Goal: Information Seeking & Learning: Learn about a topic

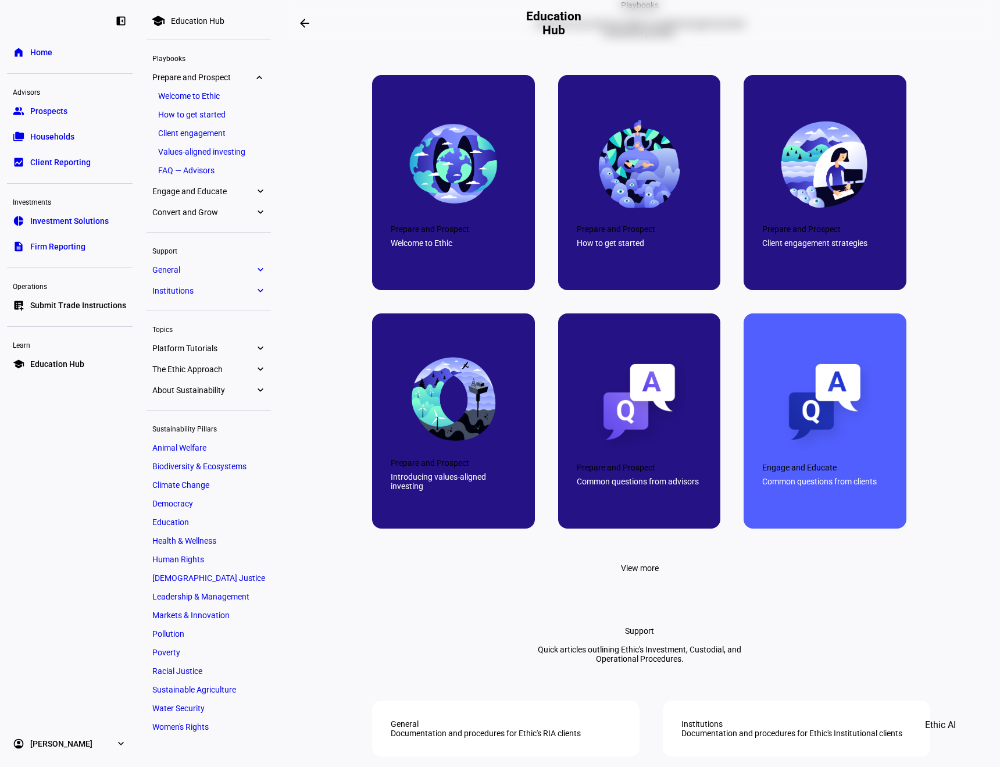
scroll to position [465, 0]
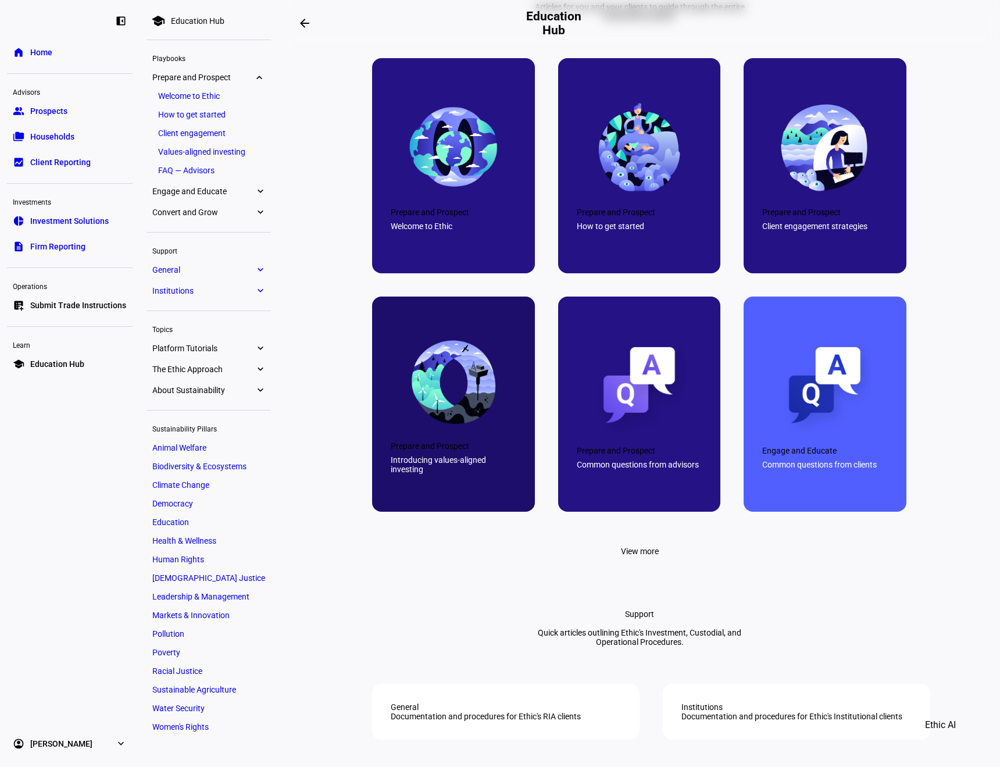
click at [481, 427] on img at bounding box center [453, 381] width 92 height 92
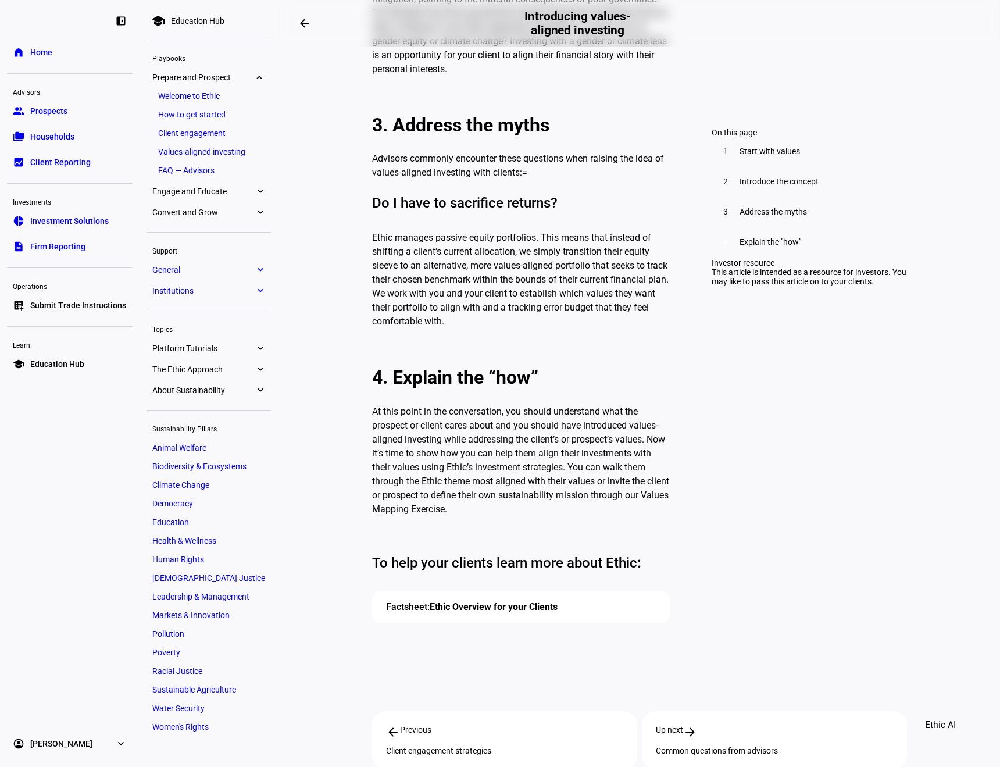
scroll to position [1566, 0]
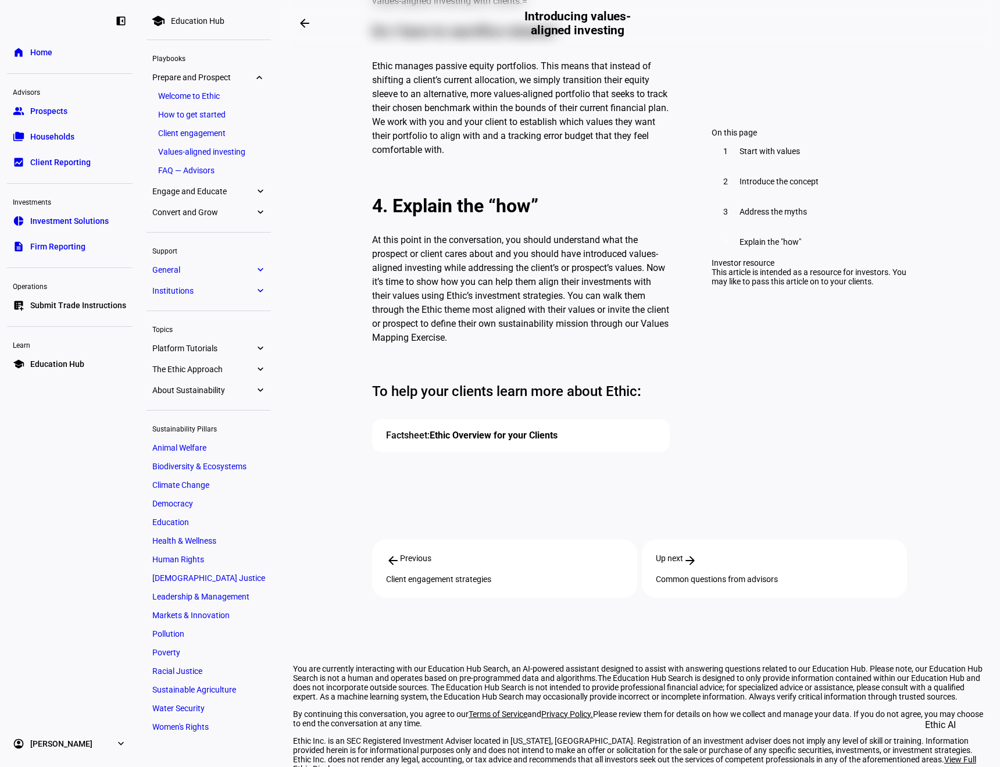
click at [521, 430] on link "Ethic Overview for your Clients" at bounding box center [494, 435] width 128 height 11
click at [213, 370] on span "The Ethic Approach" at bounding box center [203, 368] width 102 height 9
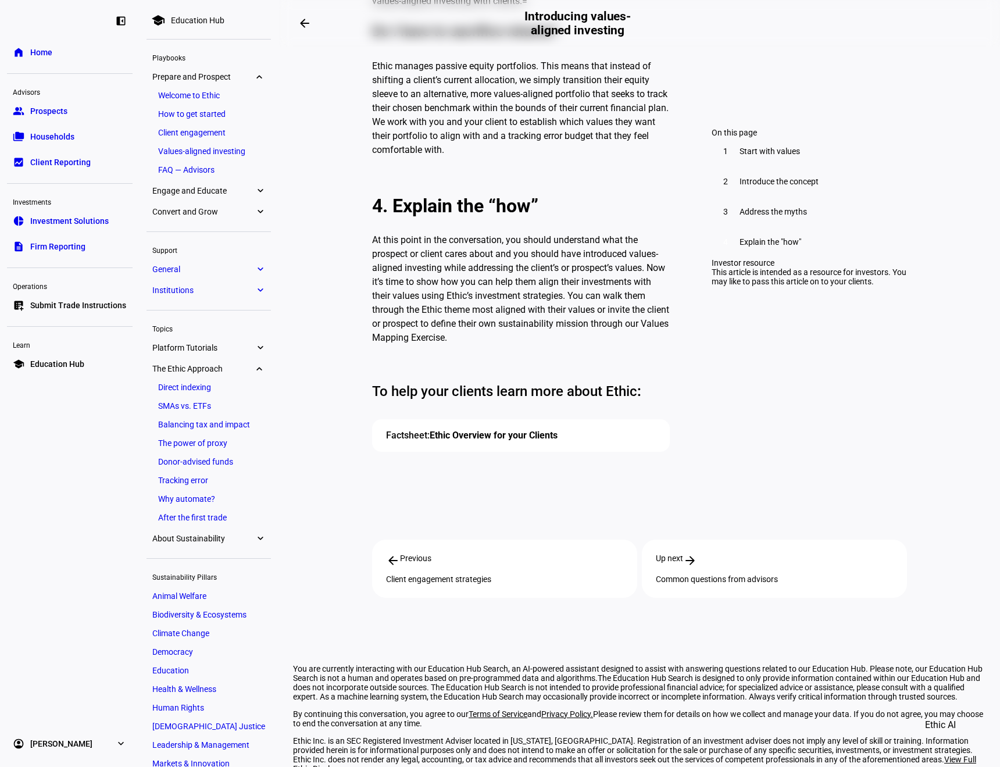
scroll to position [0, 0]
click at [205, 98] on link "Welcome to Ethic" at bounding box center [208, 96] width 113 height 16
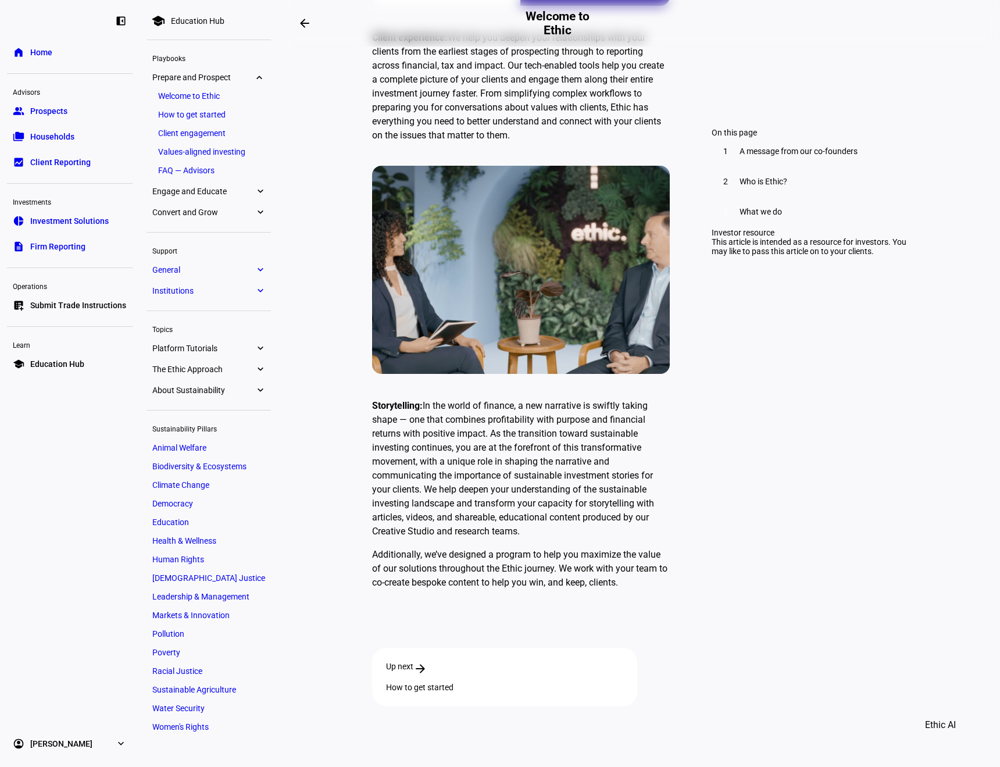
scroll to position [3049, 0]
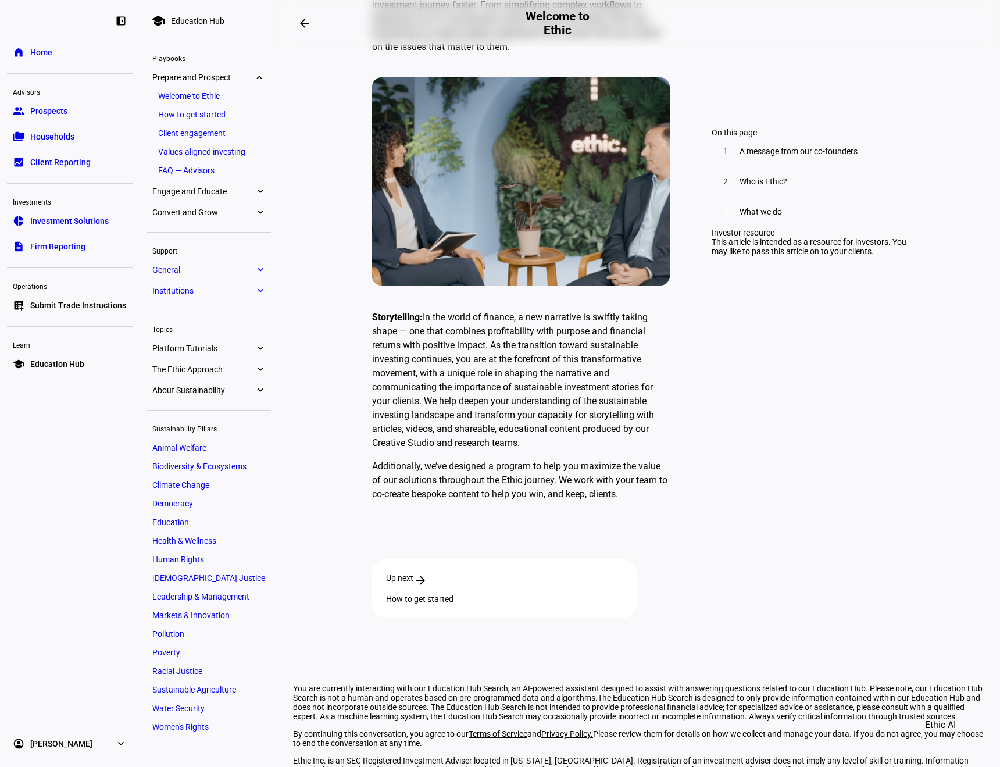
click at [776, 256] on div "This article is intended as a resource for investors. You may like to pass this…" at bounding box center [808, 246] width 195 height 19
click at [749, 237] on div "Investor resource" at bounding box center [808, 232] width 195 height 9
click at [742, 256] on div "This article is intended as a resource for investors. You may like to pass this…" at bounding box center [808, 246] width 195 height 19
click at [210, 117] on link "How to get started" at bounding box center [208, 114] width 113 height 16
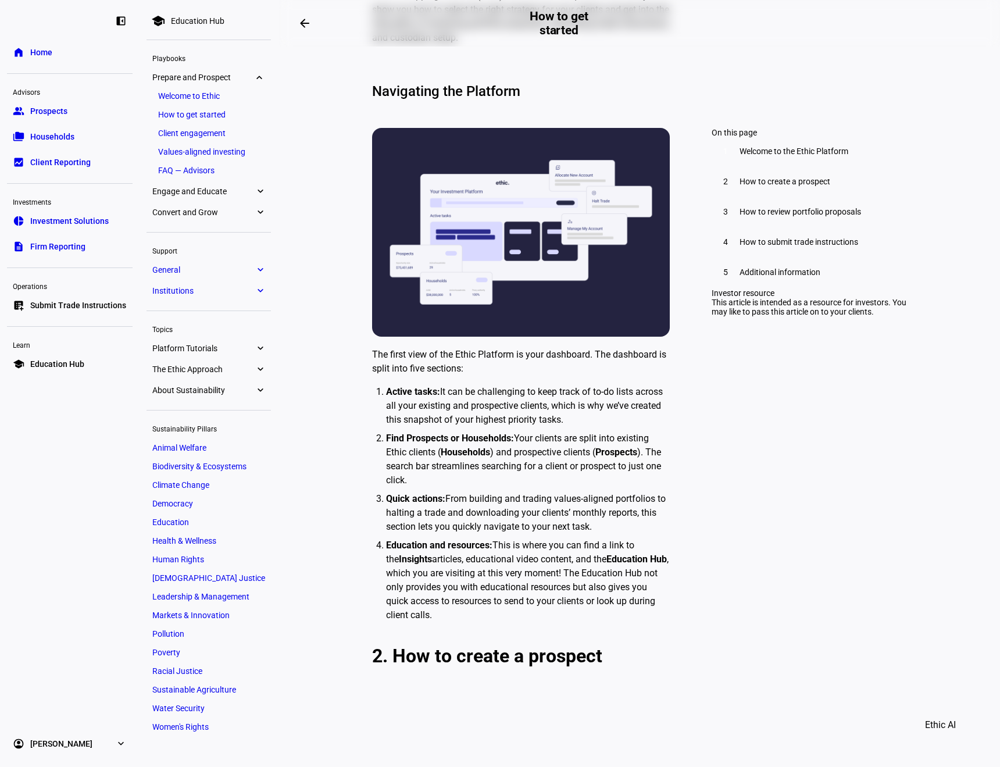
scroll to position [698, 0]
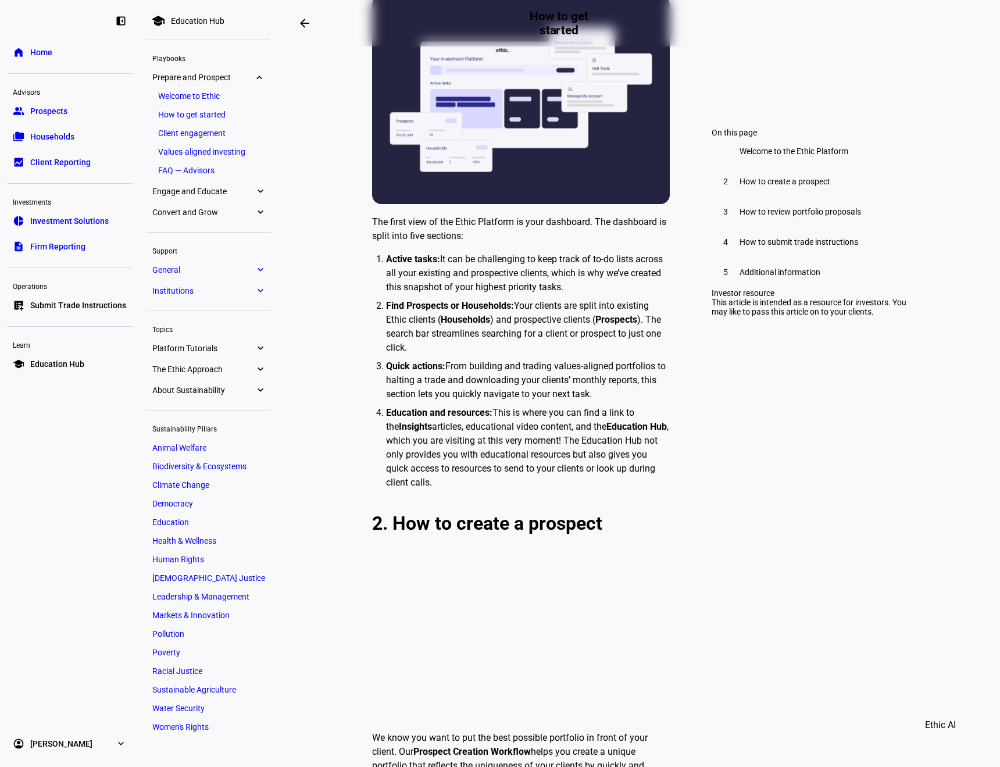
click at [198, 209] on span "Convert and Grow" at bounding box center [203, 212] width 102 height 9
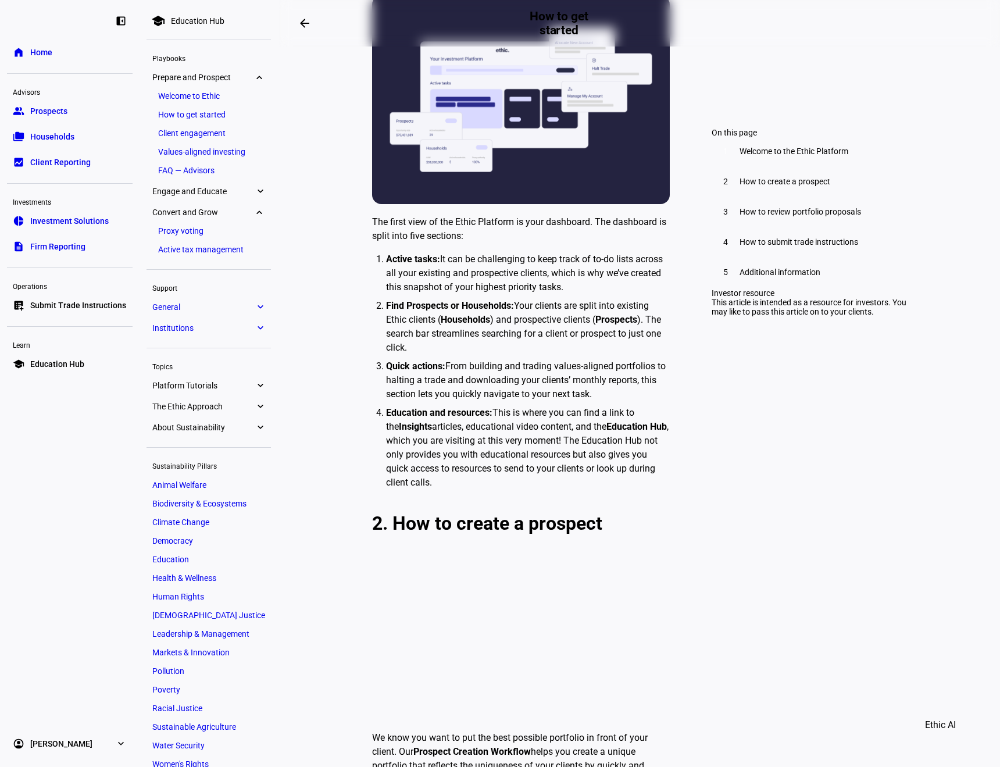
scroll to position [17, 0]
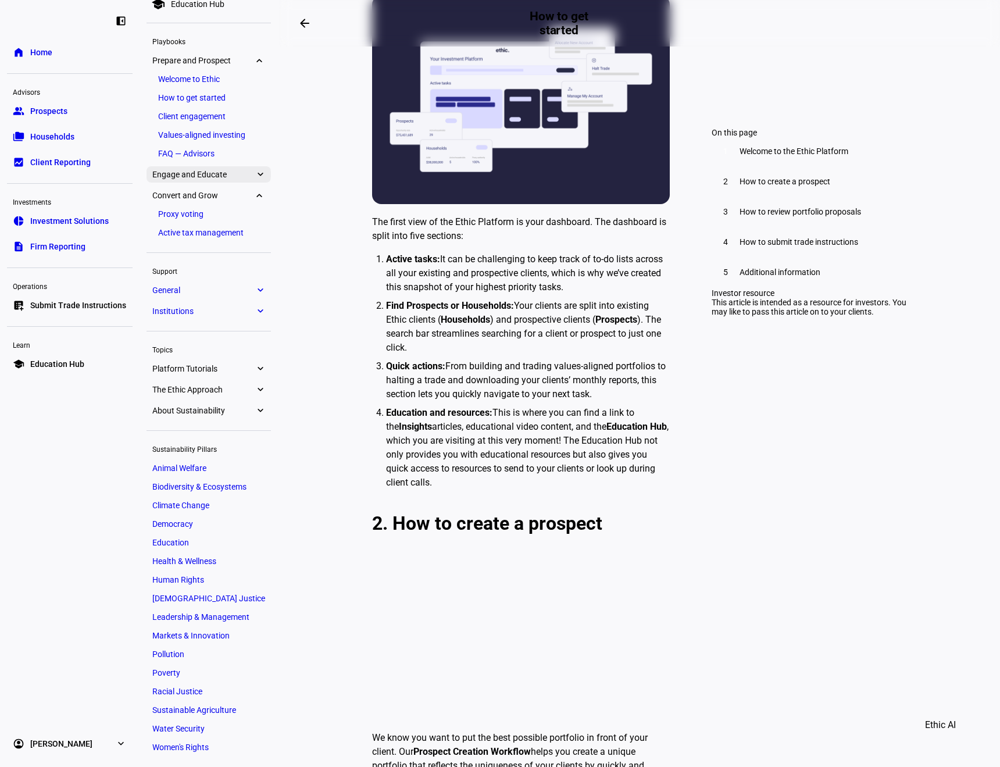
click at [214, 171] on span "Engage and Educate" at bounding box center [203, 174] width 102 height 9
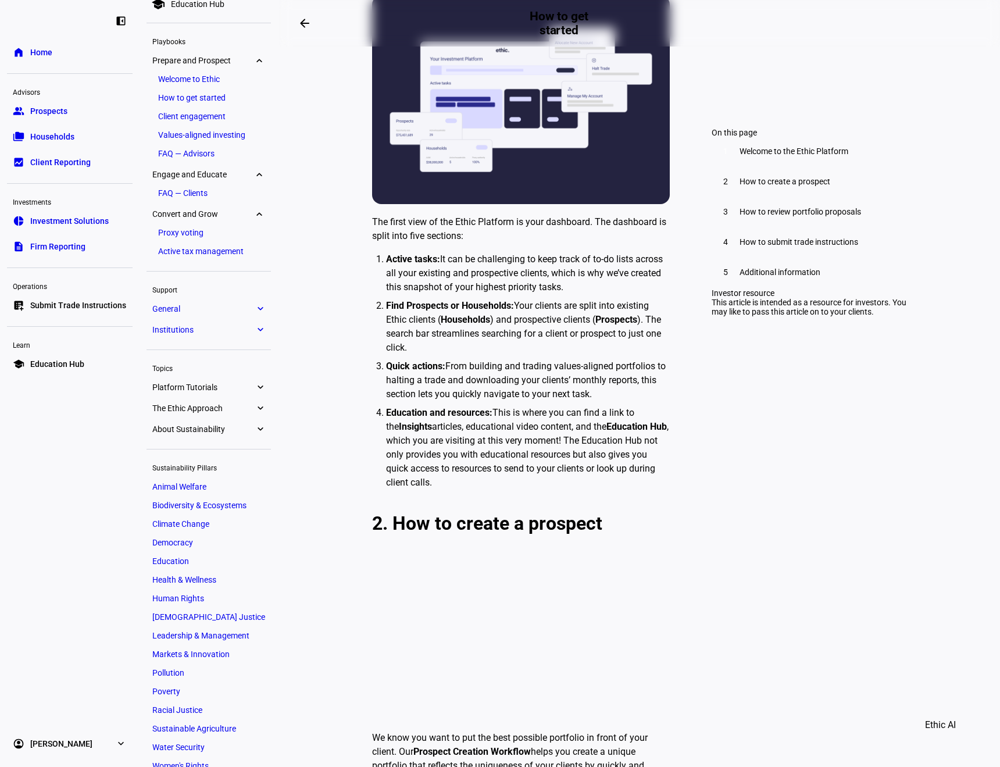
scroll to position [35, 0]
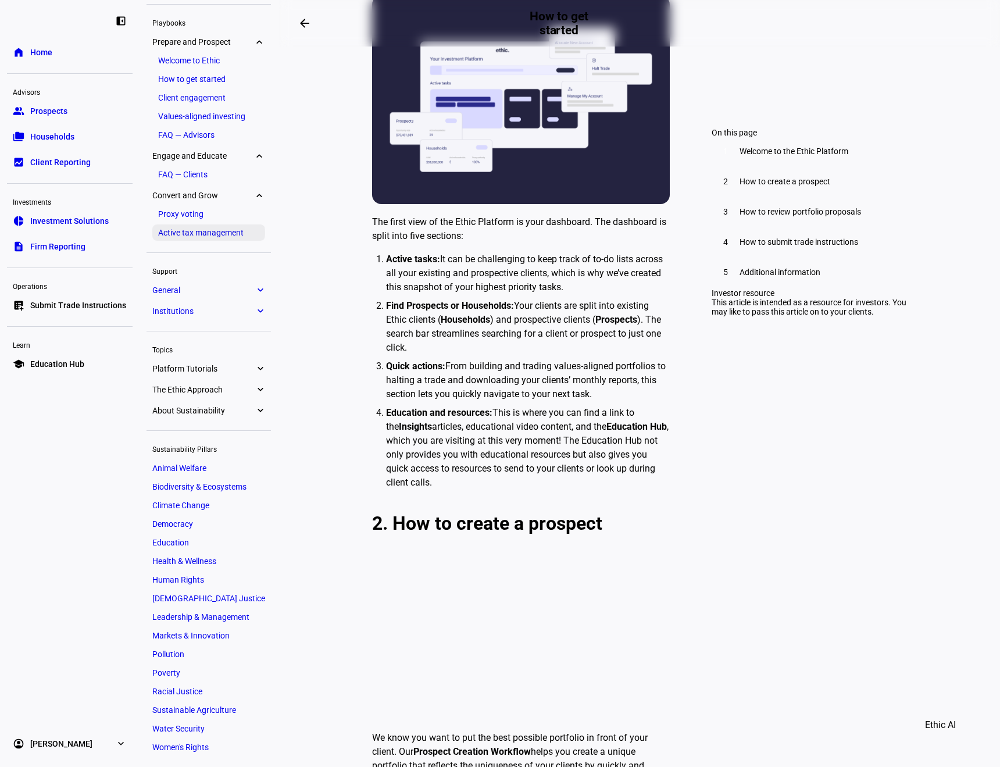
click at [203, 228] on link "Active tax management" at bounding box center [208, 232] width 113 height 16
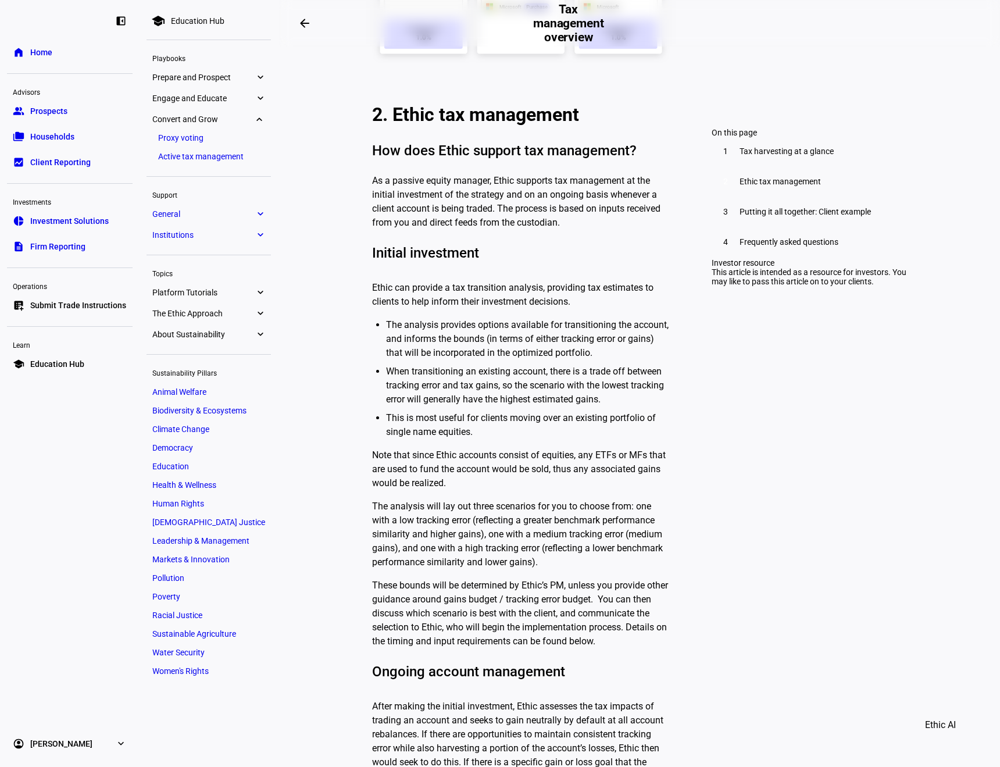
scroll to position [988, 0]
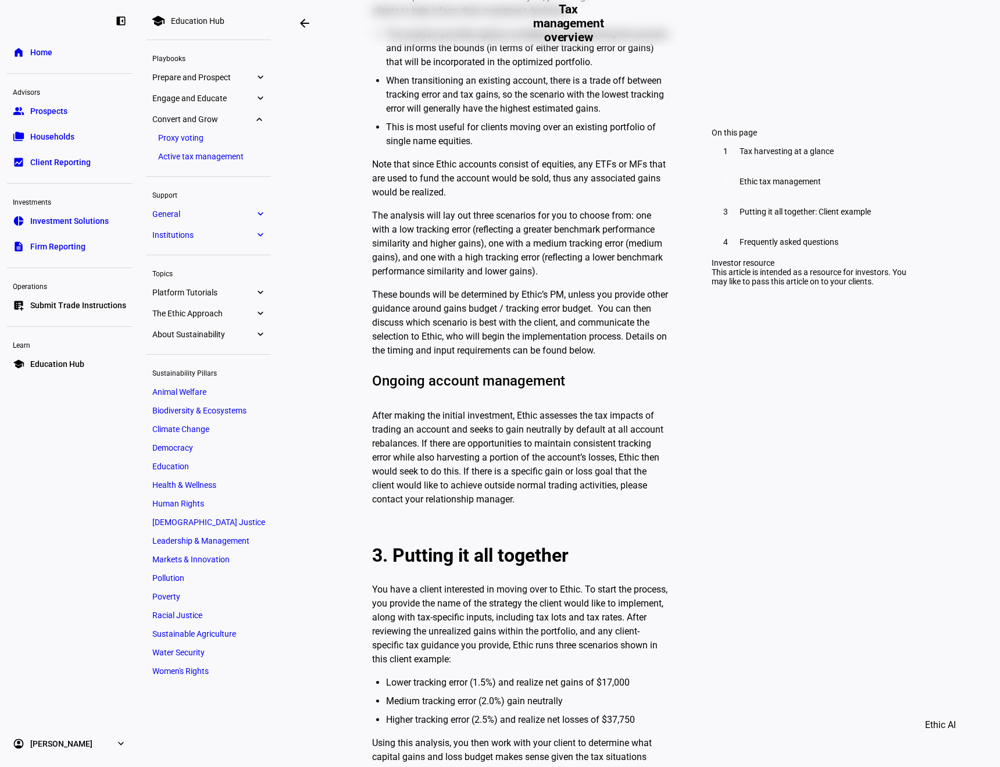
click at [188, 210] on span "General" at bounding box center [203, 213] width 102 height 9
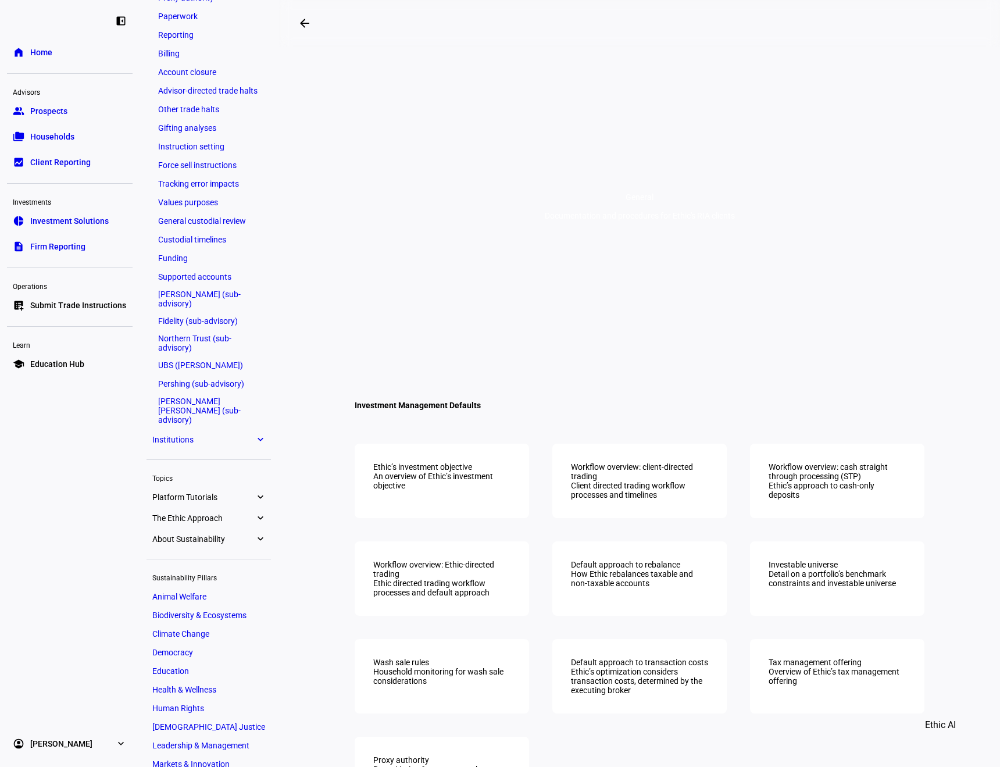
scroll to position [453, 0]
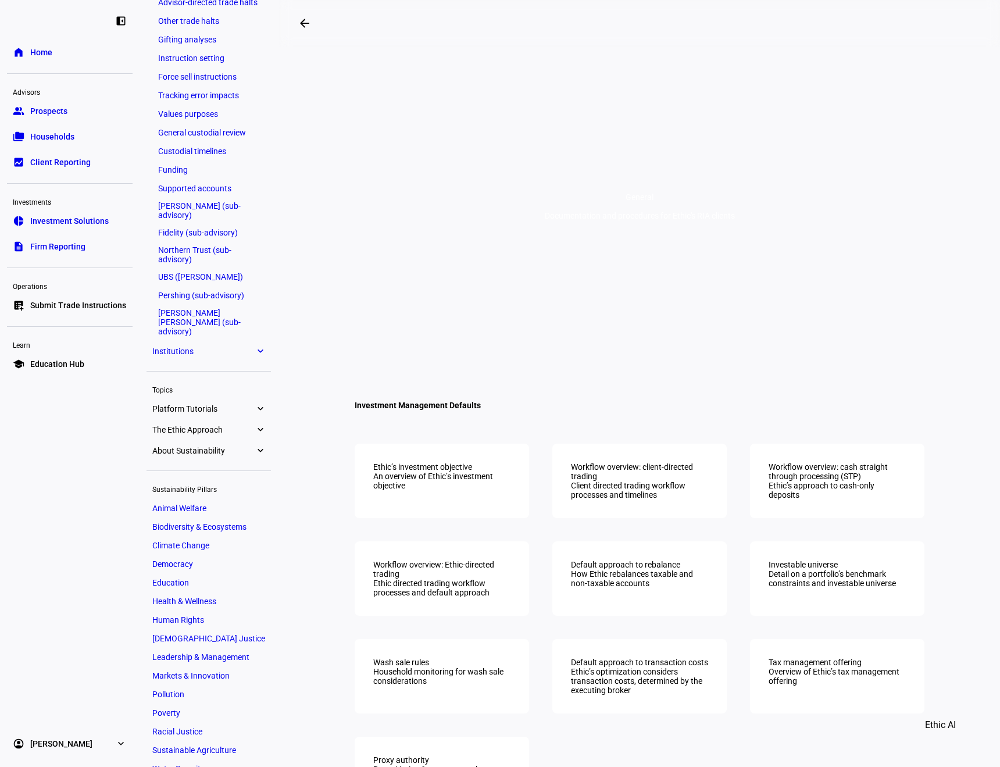
click at [206, 446] on span "About Sustainability" at bounding box center [203, 450] width 102 height 9
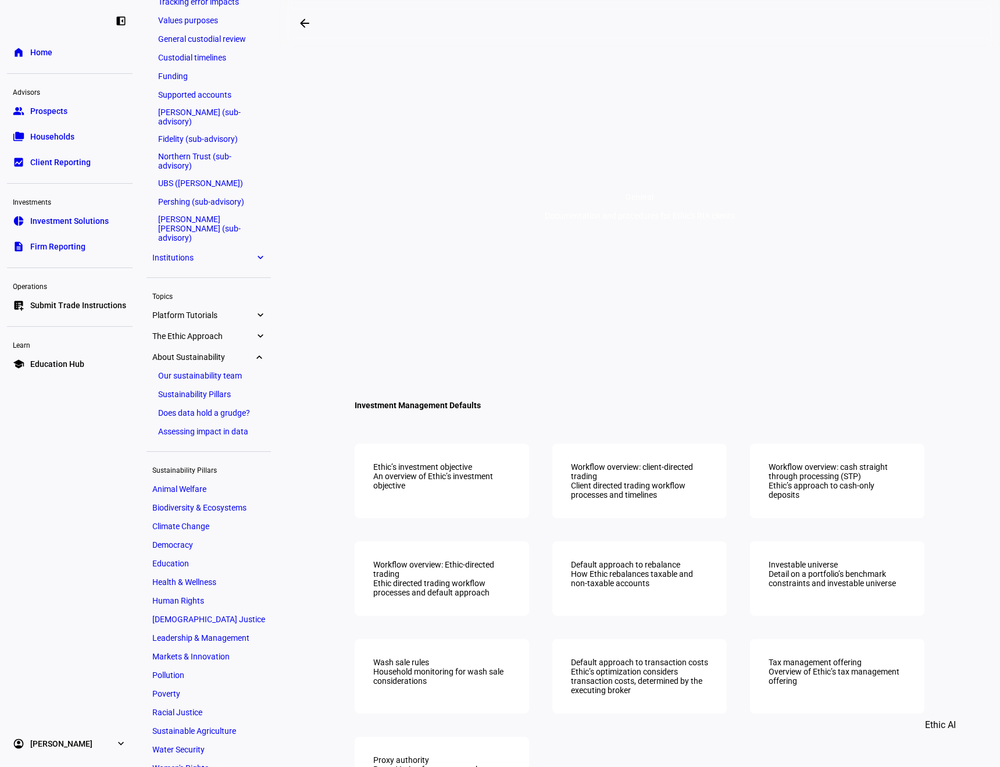
scroll to position [561, 0]
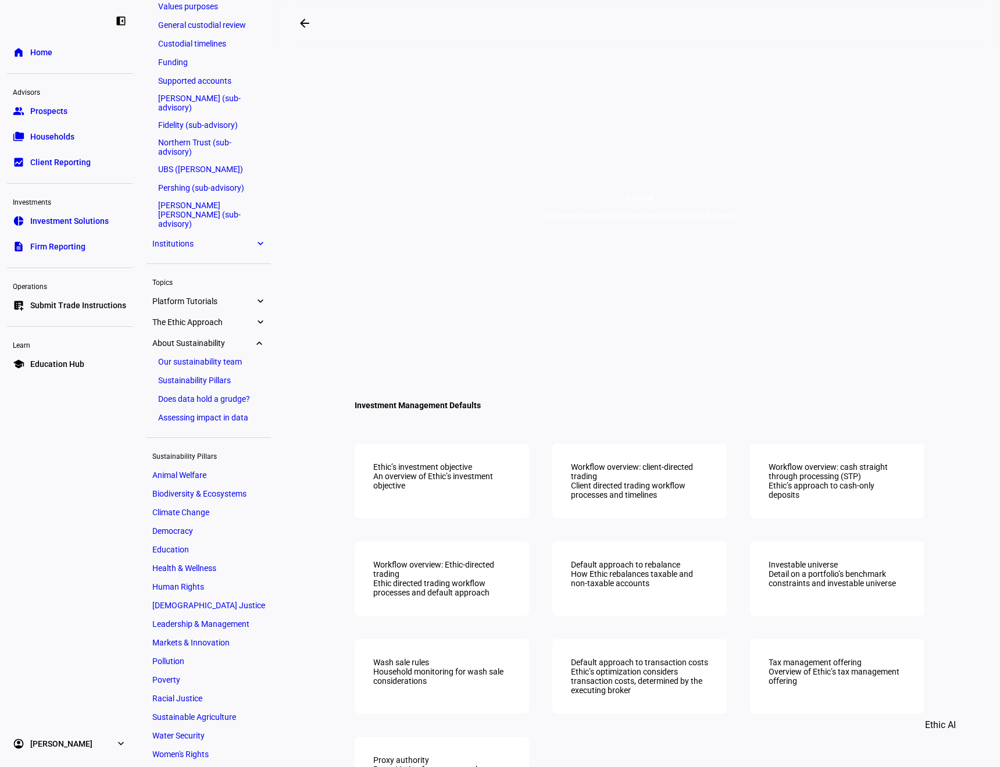
click at [216, 375] on link "Sustainability Pillars" at bounding box center [208, 380] width 113 height 16
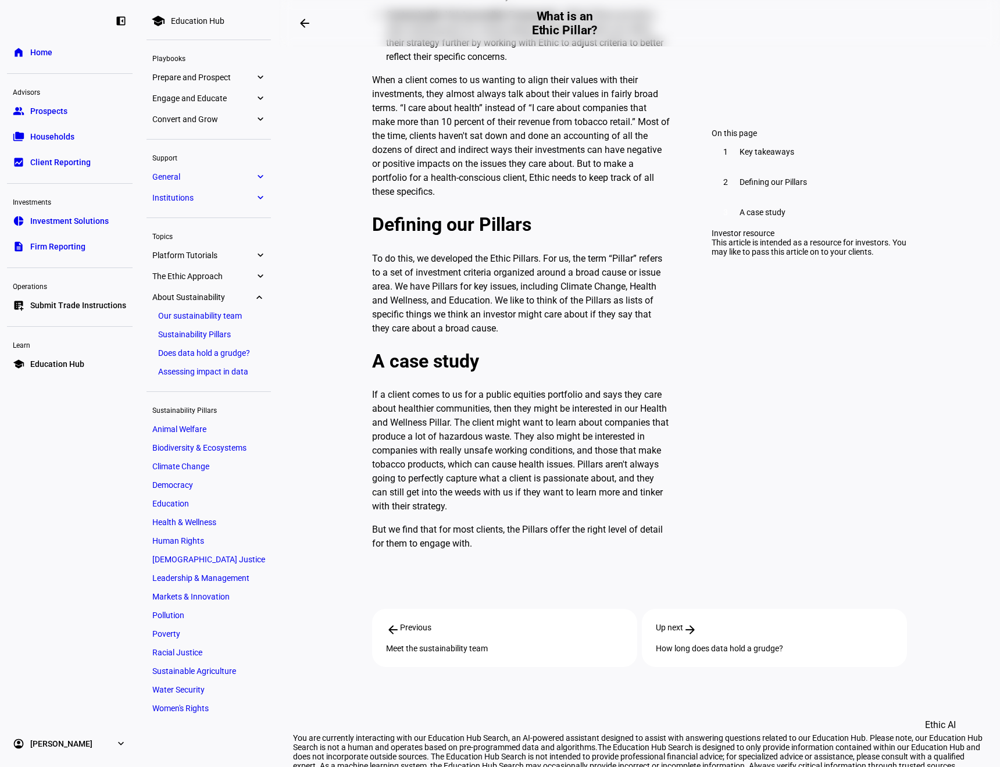
scroll to position [798, 0]
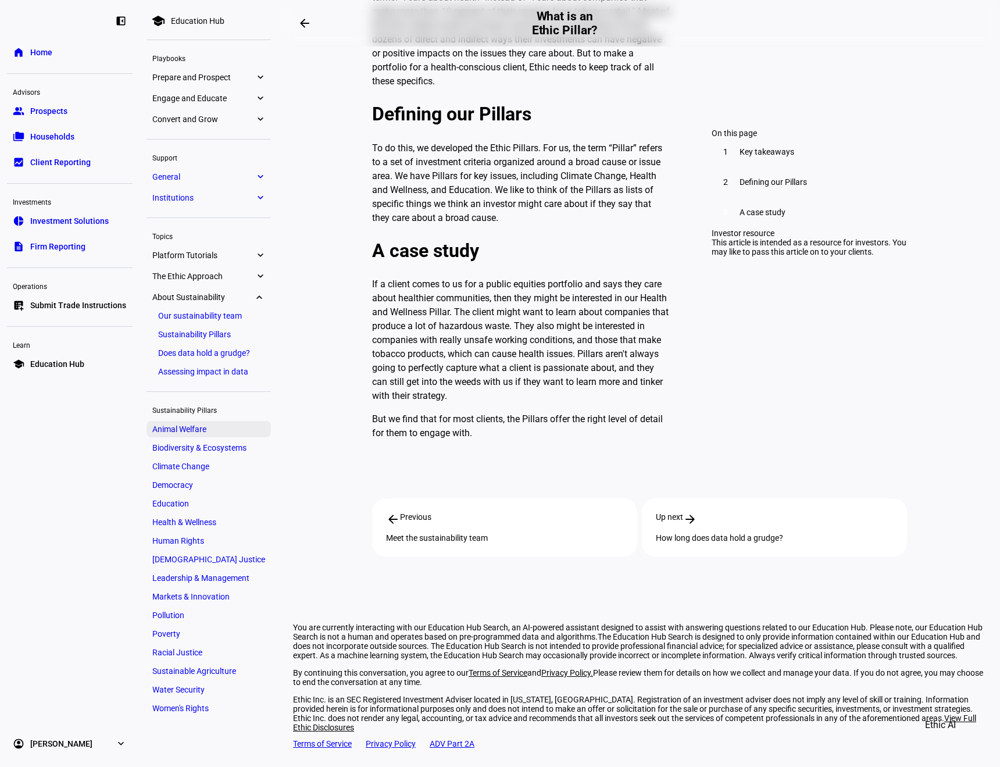
click at [190, 432] on span "Animal Welfare" at bounding box center [179, 428] width 54 height 9
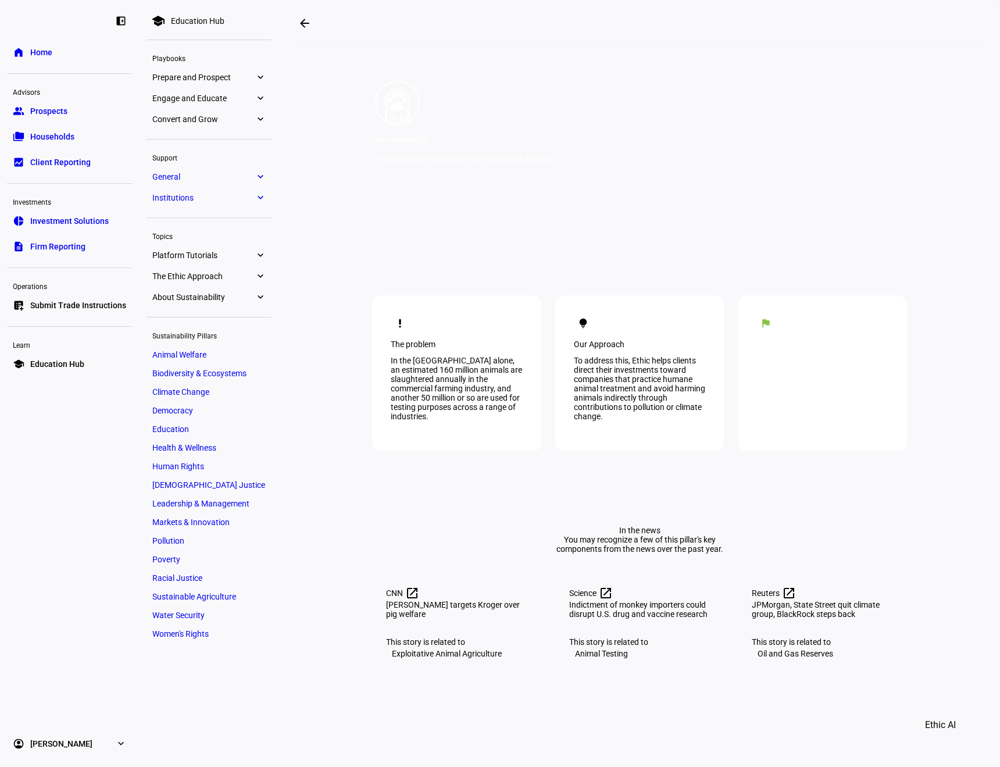
scroll to position [349, 0]
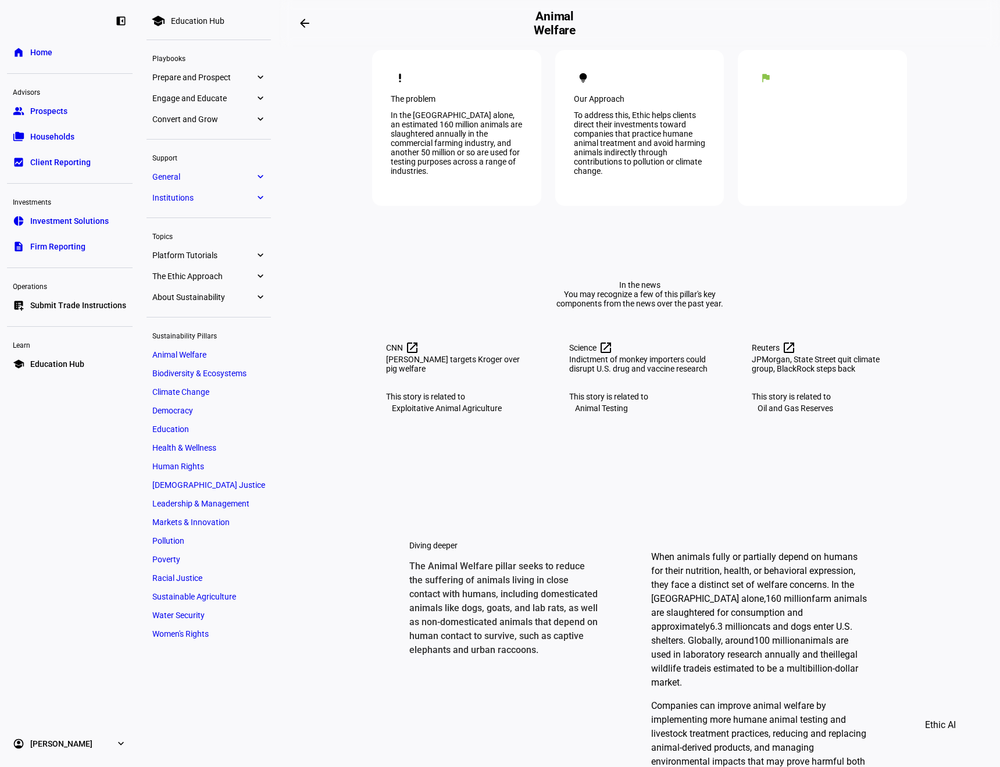
click at [184, 630] on span "Women's Rights" at bounding box center [180, 633] width 56 height 9
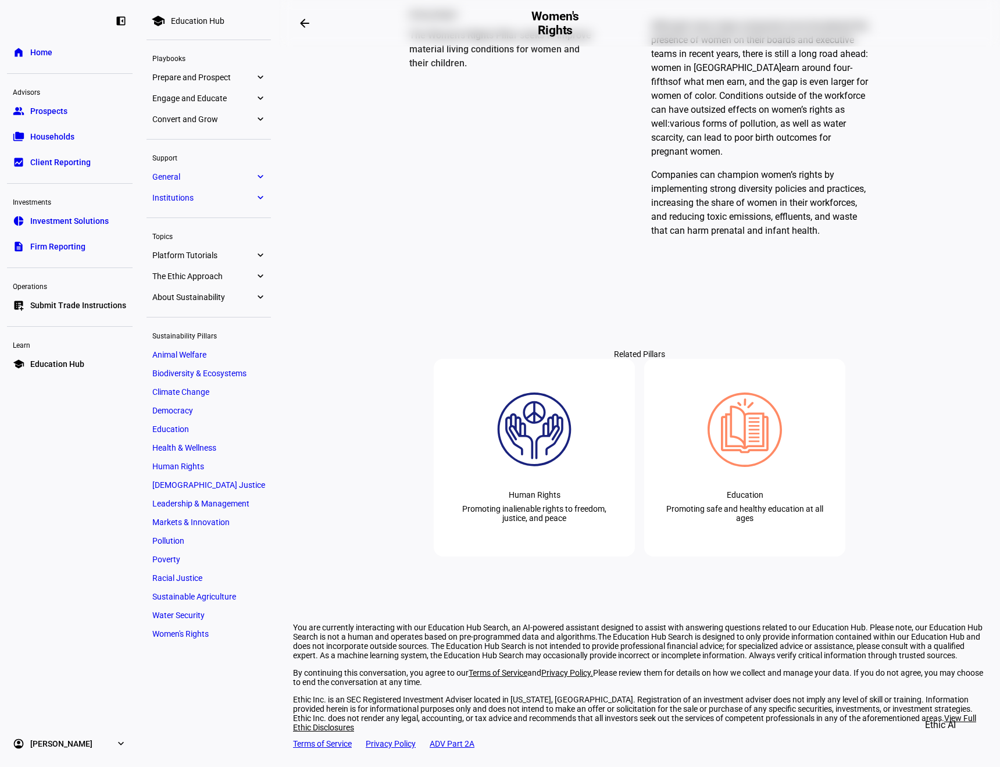
scroll to position [993, 0]
click at [241, 77] on span "Prepare and Prospect" at bounding box center [203, 77] width 102 height 9
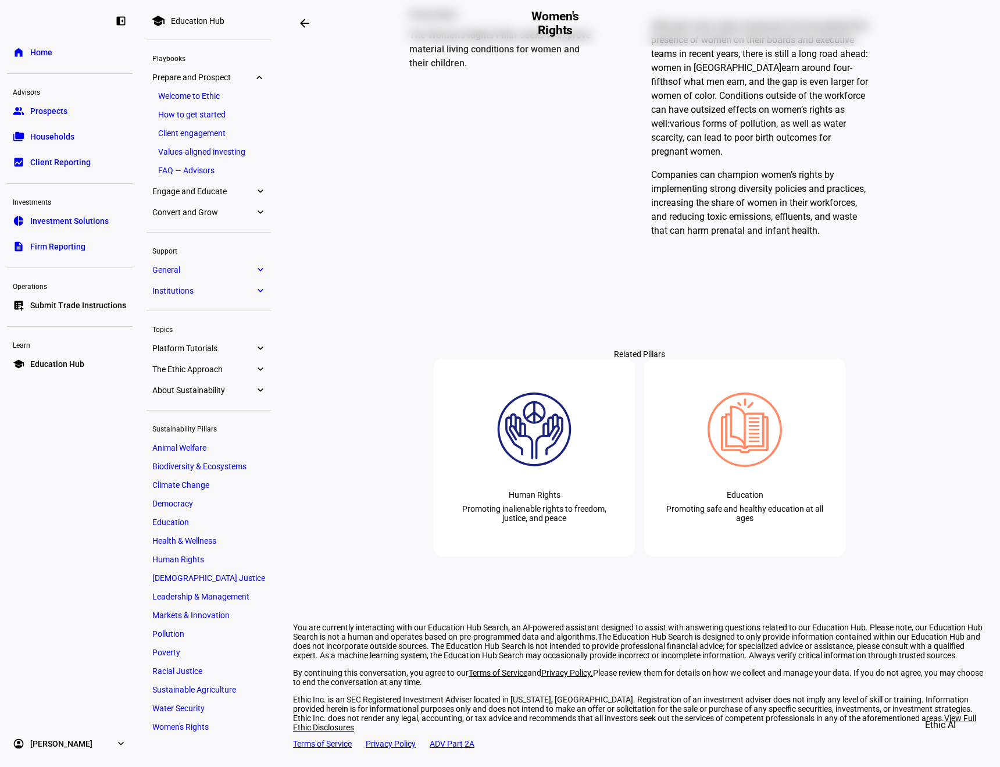
click at [188, 157] on link "Values-aligned investing" at bounding box center [208, 152] width 113 height 16
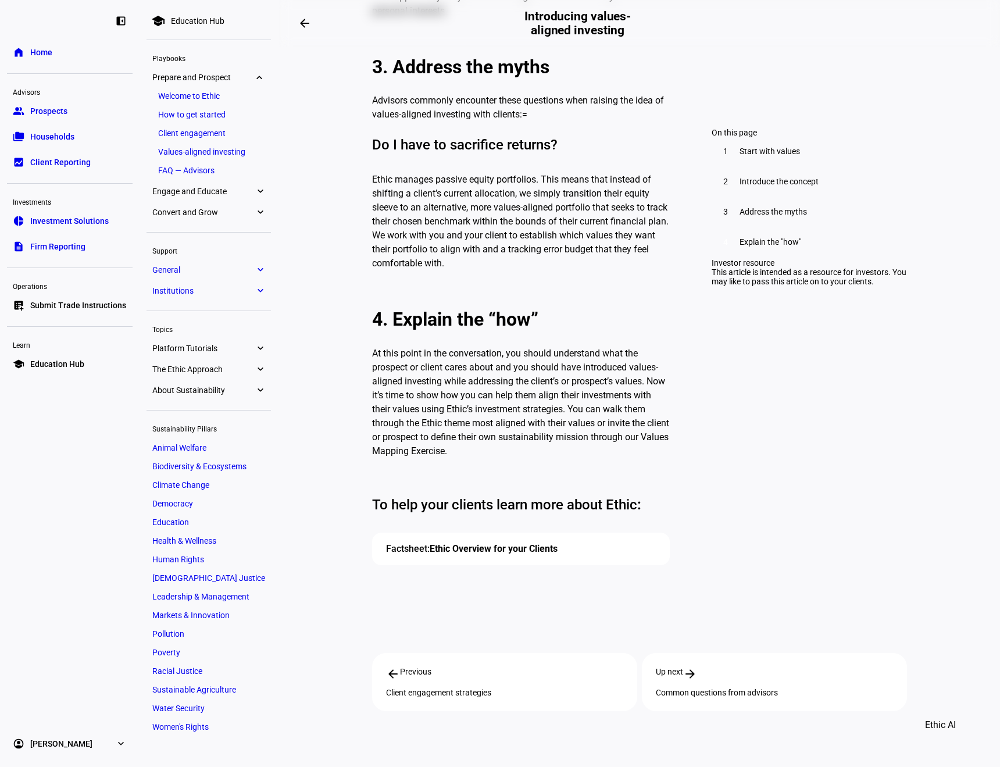
scroll to position [1566, 0]
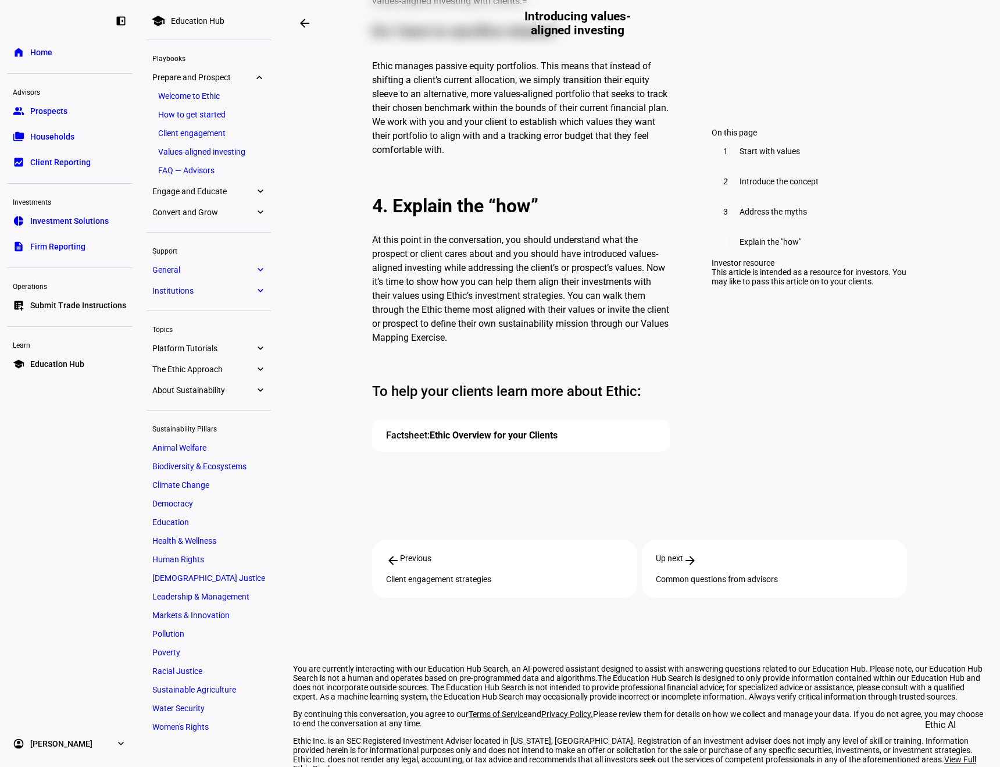
click at [219, 128] on link "Client engagement" at bounding box center [208, 133] width 113 height 16
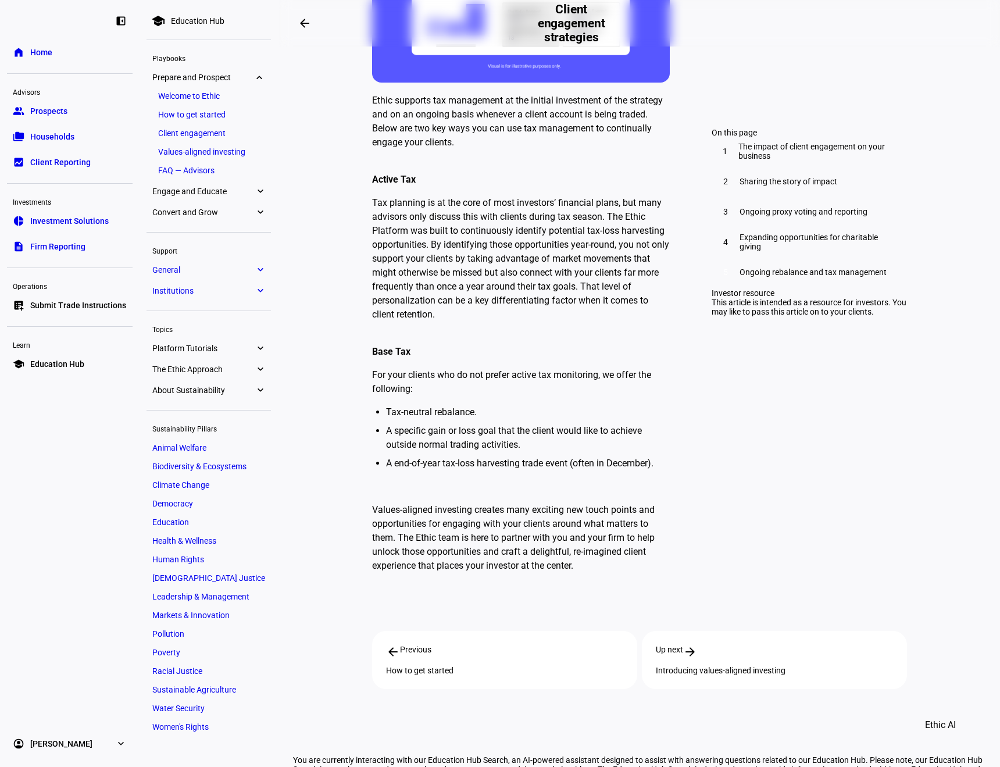
scroll to position [3928, 0]
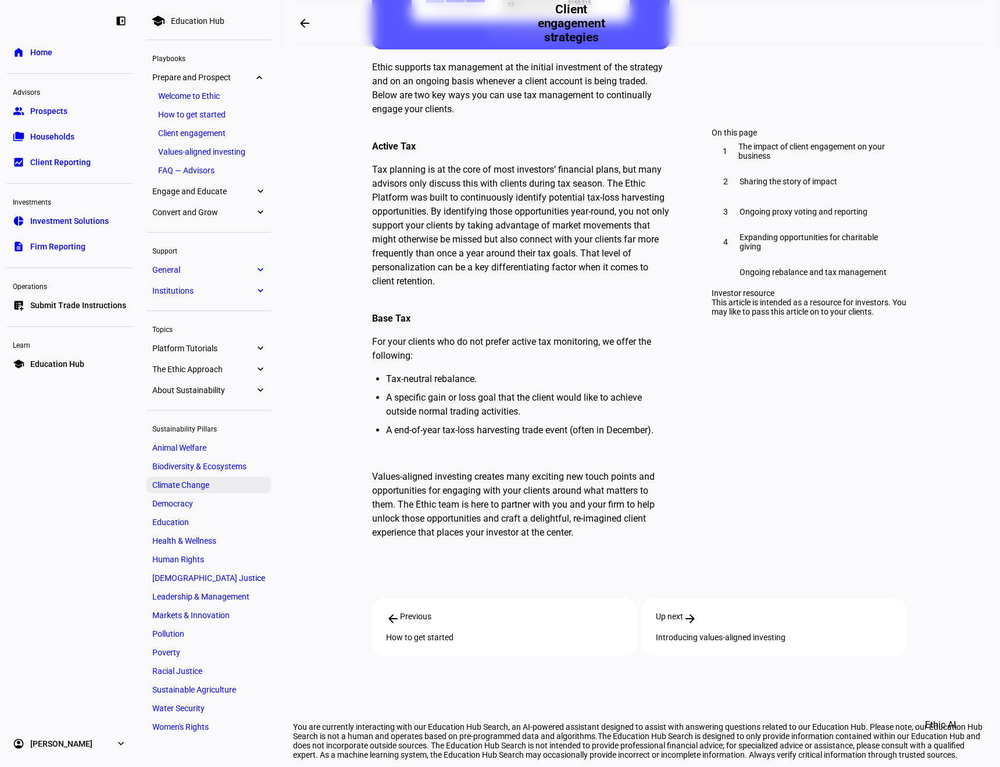
click at [197, 483] on span "Climate Change" at bounding box center [180, 484] width 57 height 9
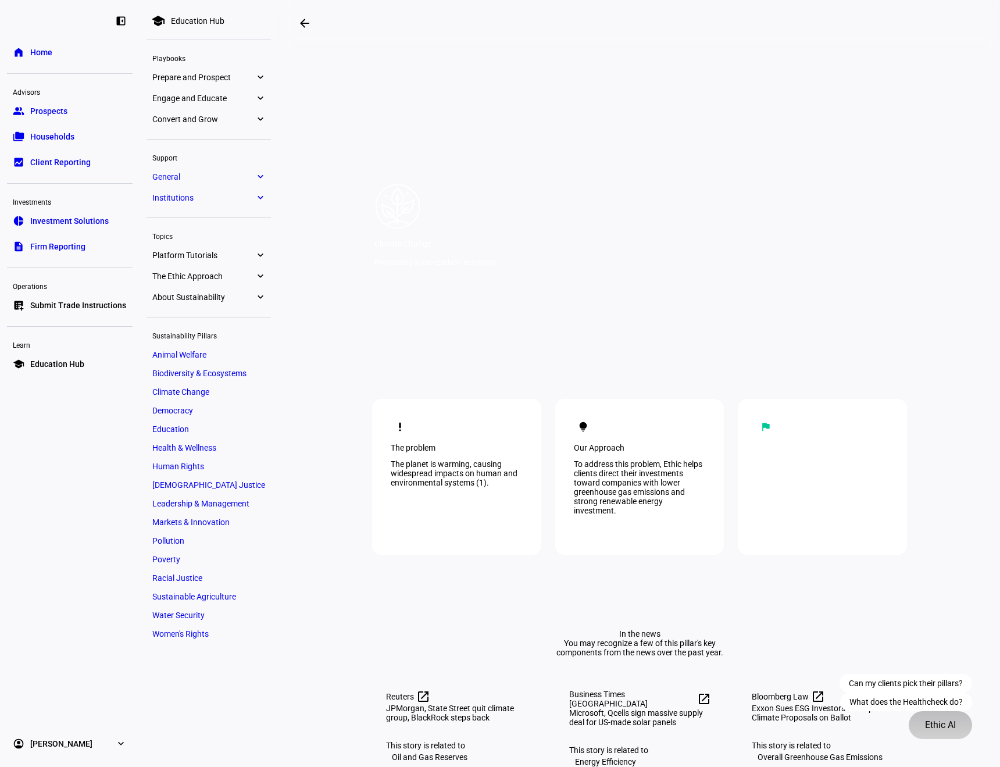
click at [952, 724] on span "Ethic AI" at bounding box center [940, 725] width 31 height 28
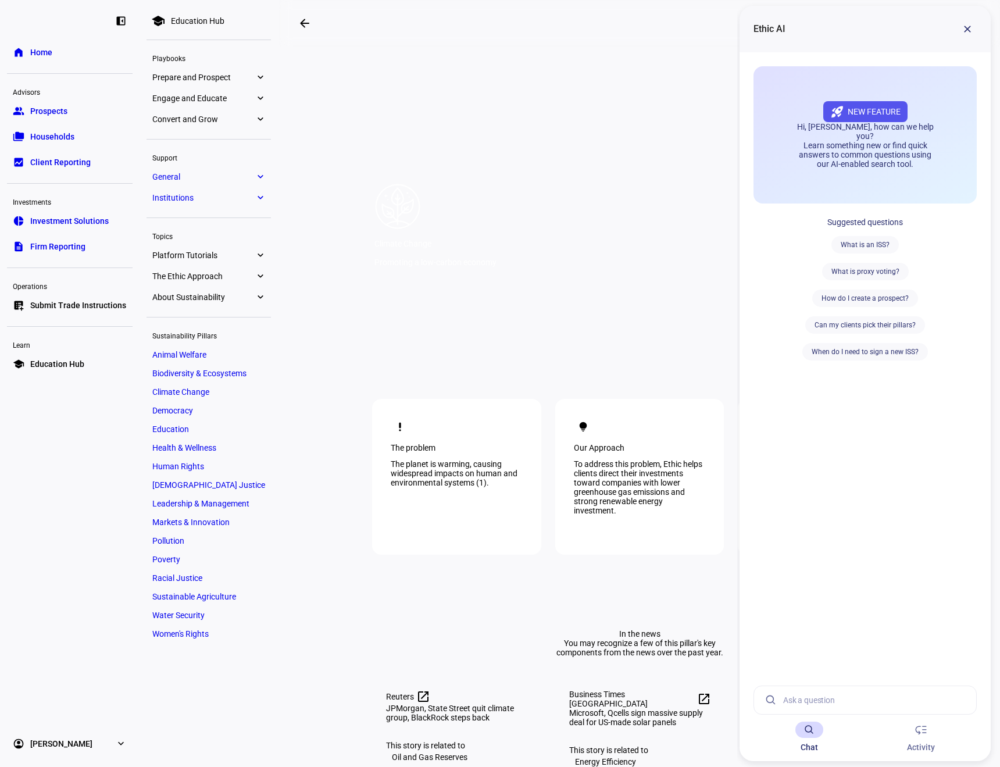
click at [826, 700] on input at bounding box center [875, 700] width 184 height 28
type input "Can you PDF the climate change pillar"
click at [974, 27] on span at bounding box center [967, 29] width 28 height 28
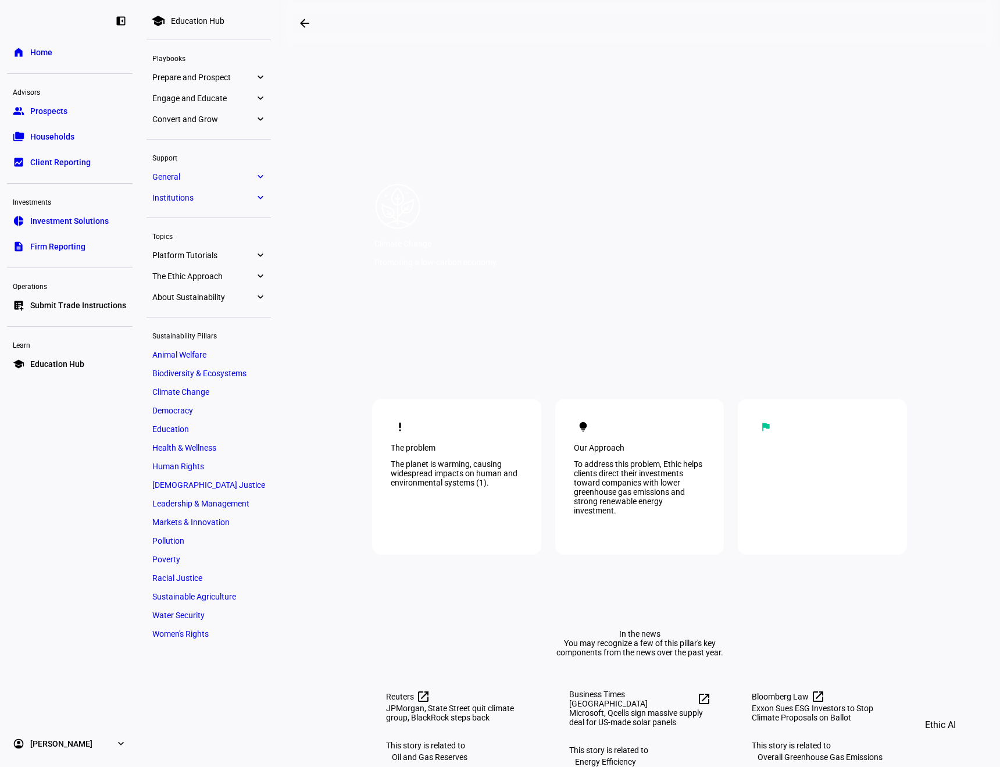
click at [783, 485] on div "The Climate Change Pillar seeks to limit the negative health and environmental …" at bounding box center [822, 477] width 132 height 37
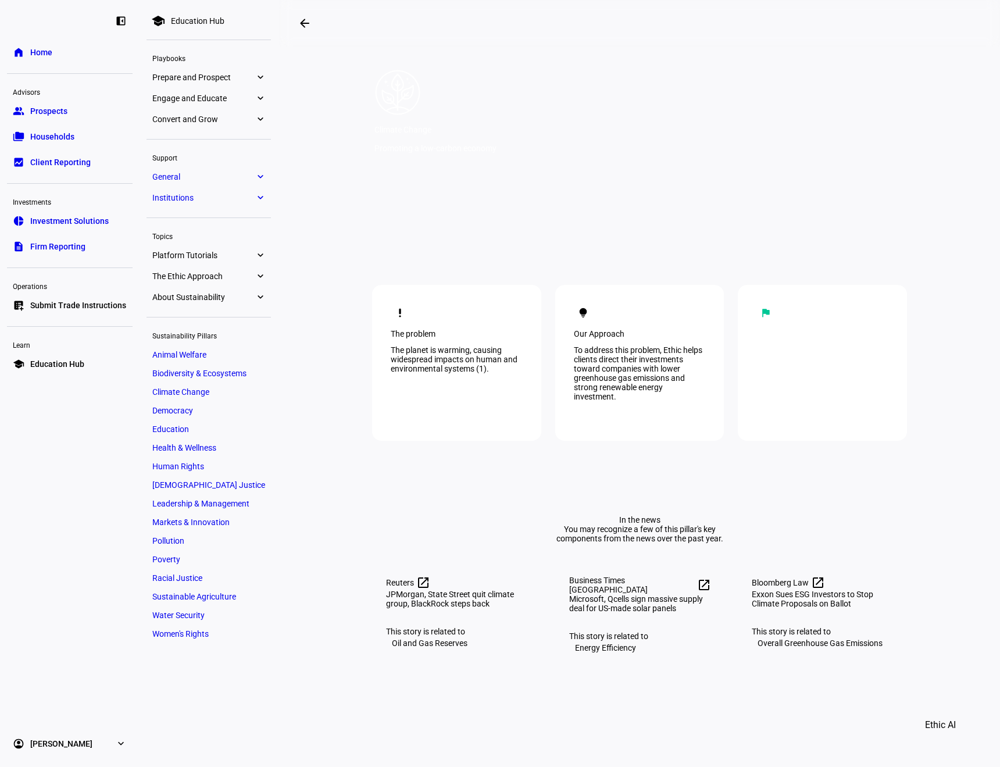
scroll to position [174, 0]
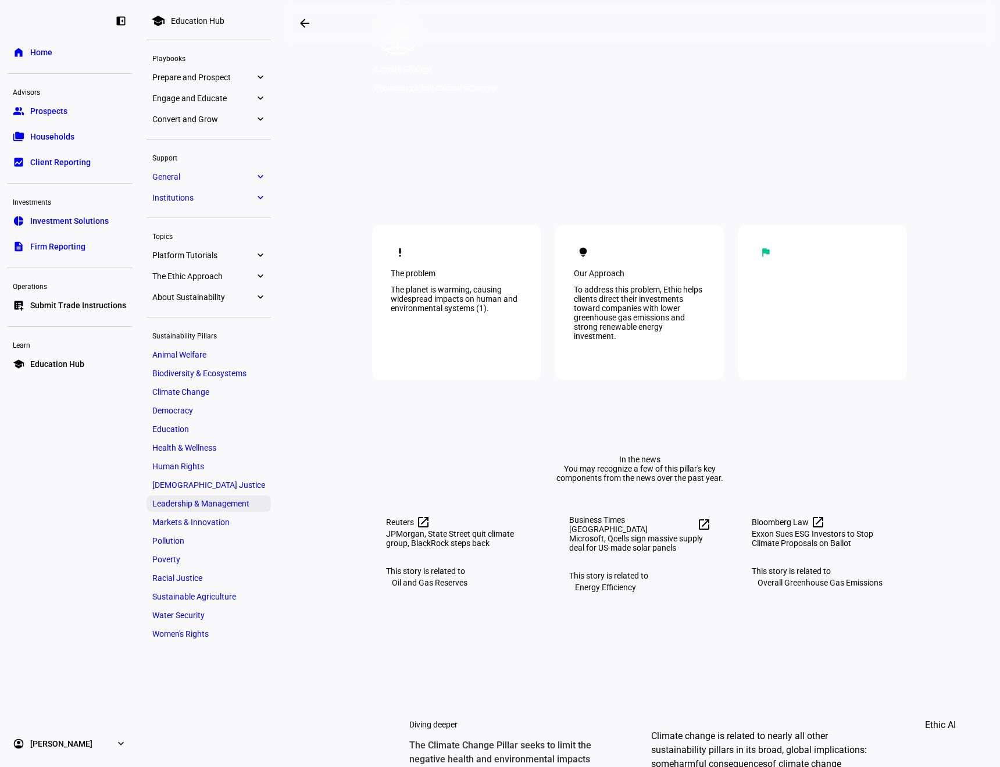
click at [192, 501] on span "Leadership & Management" at bounding box center [200, 503] width 97 height 9
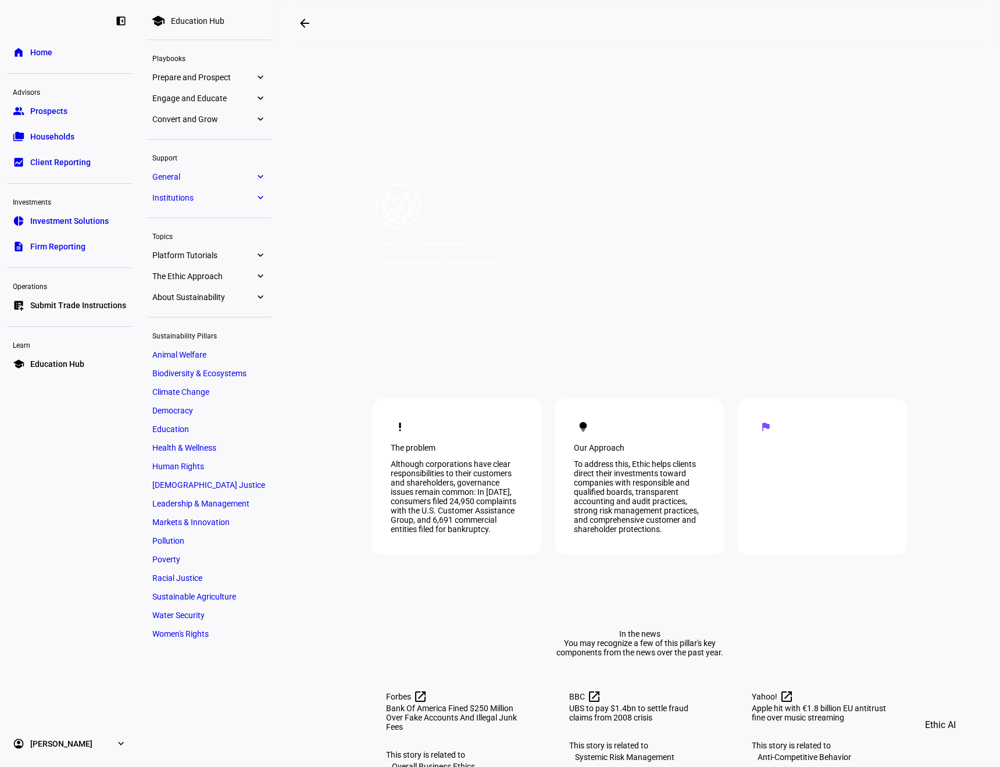
click at [191, 394] on span "Climate Change" at bounding box center [180, 391] width 57 height 9
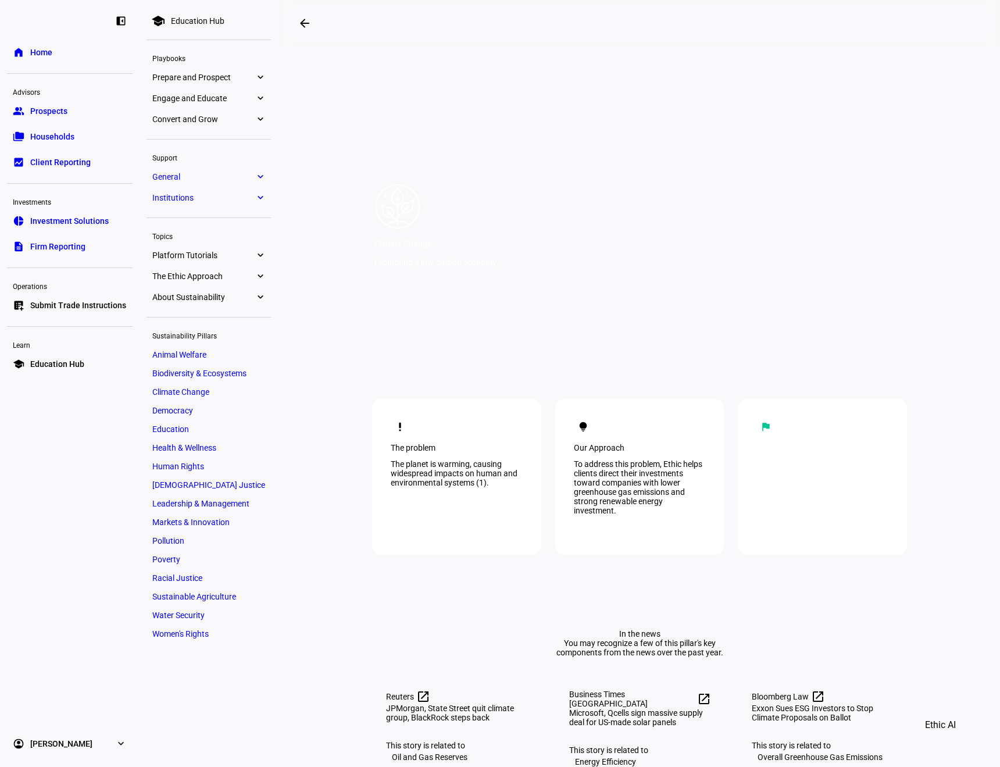
click at [200, 470] on span "Human Rights" at bounding box center [178, 466] width 52 height 9
